Goal: Transaction & Acquisition: Purchase product/service

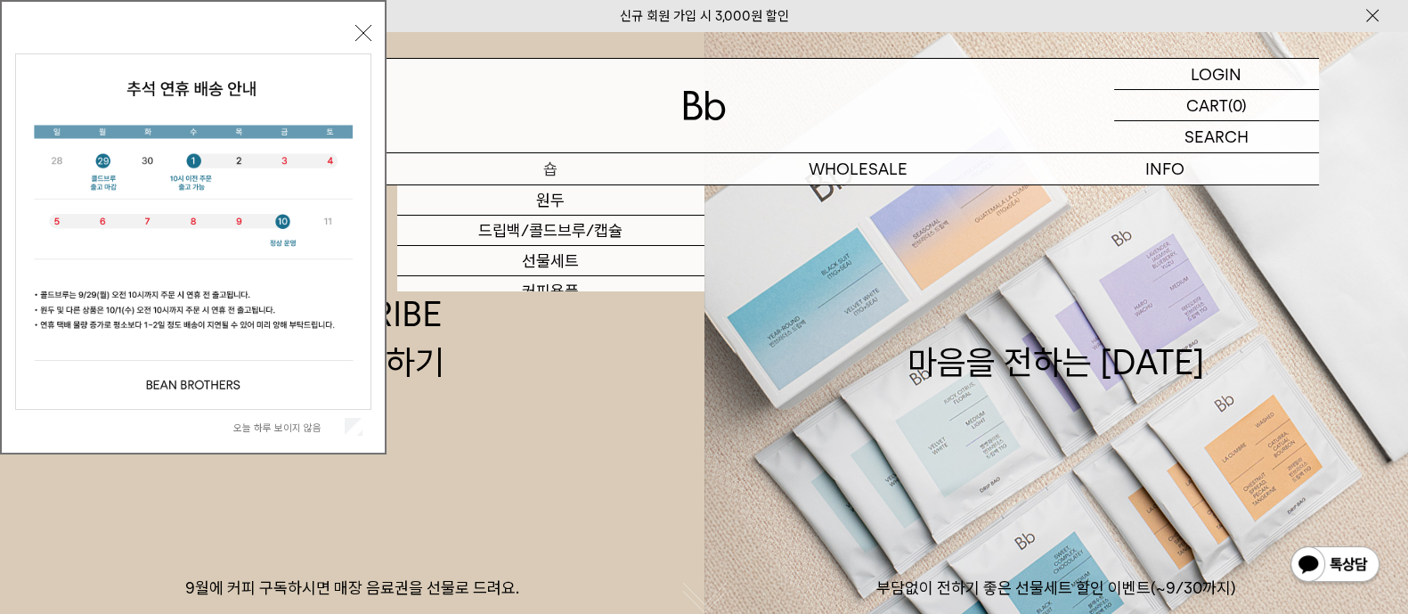
click at [543, 160] on p "숍" at bounding box center [550, 168] width 307 height 31
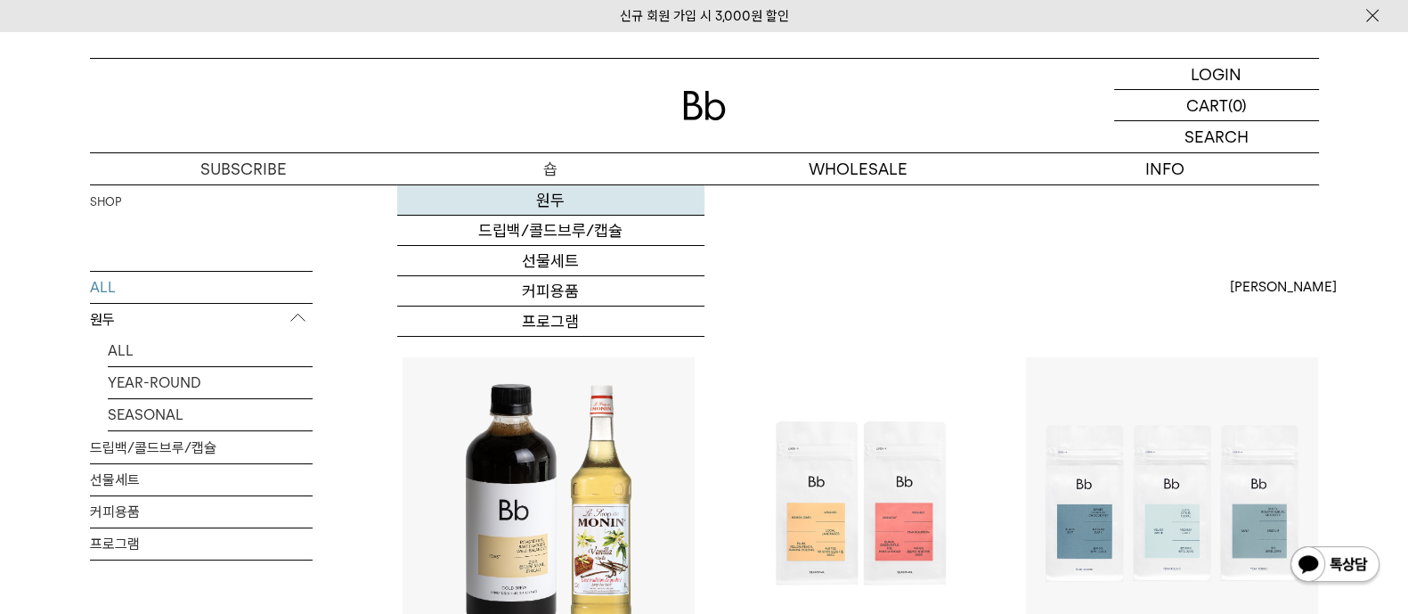
click at [549, 197] on link "원두" at bounding box center [550, 200] width 307 height 30
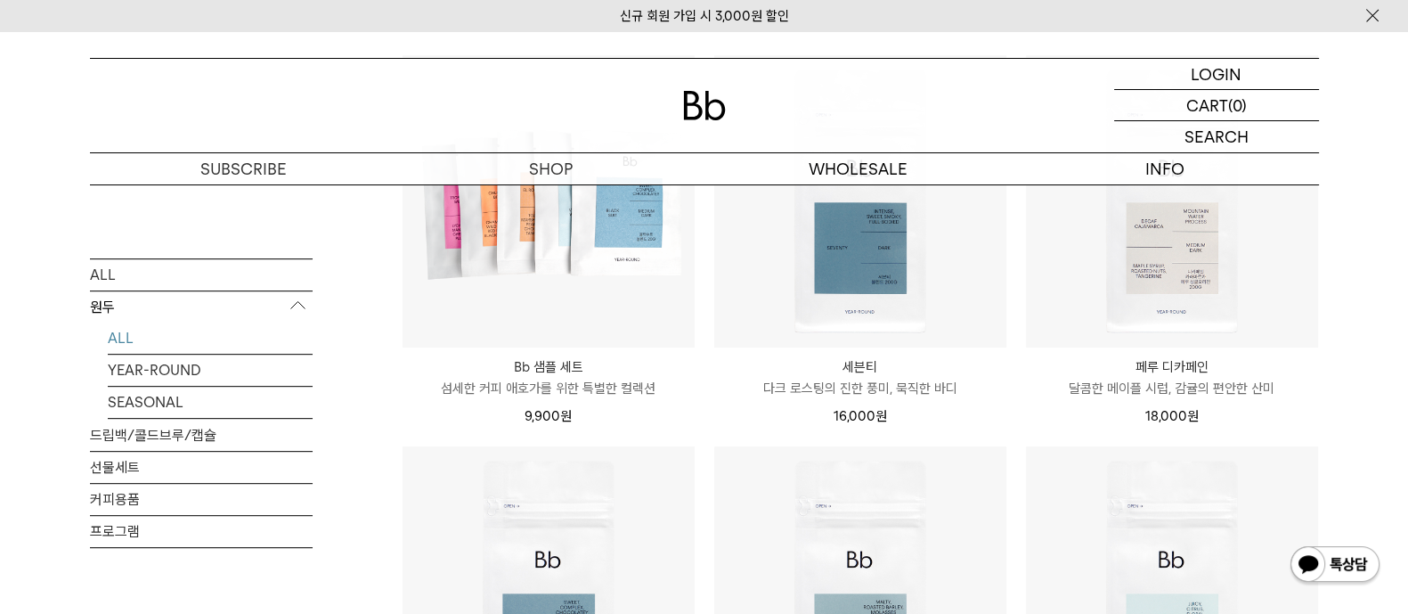
scroll to position [1336, 0]
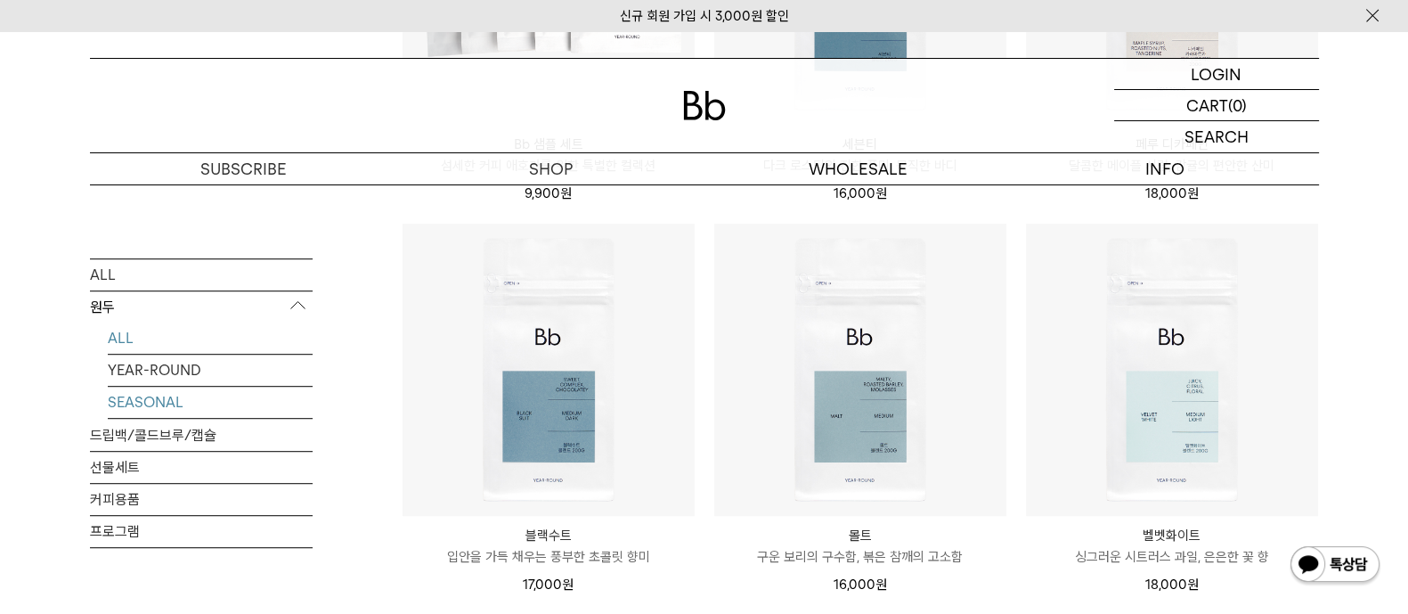
click at [136, 399] on link "SEASONAL" at bounding box center [210, 402] width 205 height 31
